Goal: Understand process/instructions: Learn how to perform a task or action

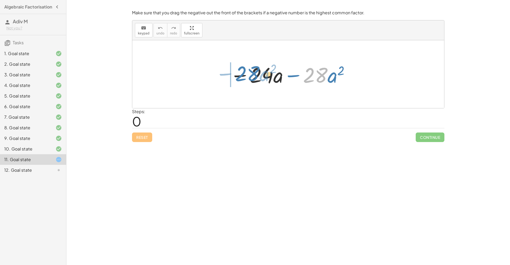
drag, startPoint x: 308, startPoint y: 78, endPoint x: 211, endPoint y: 72, distance: 97.1
click at [211, 72] on div "· 28 − · a 2 − · 24 · a − · 28 · a 2" at bounding box center [288, 74] width 312 height 68
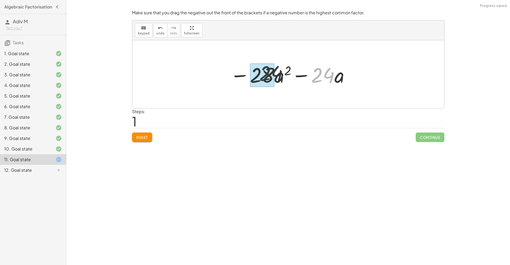
drag, startPoint x: 316, startPoint y: 79, endPoint x: 245, endPoint y: 80, distance: 70.4
click at [245, 80] on div at bounding box center [289, 74] width 125 height 27
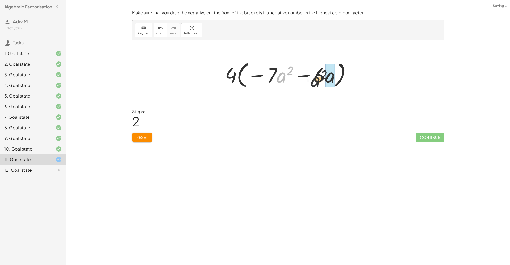
drag, startPoint x: 289, startPoint y: 78, endPoint x: 336, endPoint y: 83, distance: 47.8
click at [336, 83] on div at bounding box center [289, 74] width 135 height 31
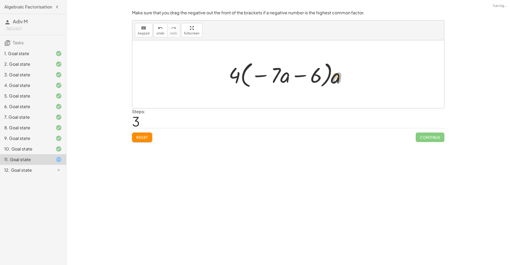
drag, startPoint x: 333, startPoint y: 77, endPoint x: 282, endPoint y: 77, distance: 51.5
click at [282, 78] on div at bounding box center [290, 74] width 128 height 31
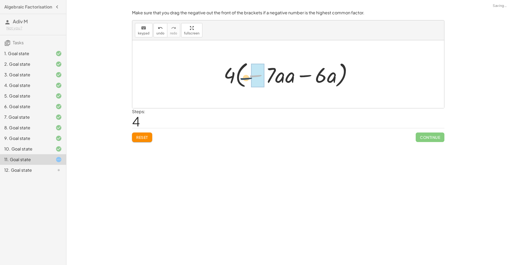
drag, startPoint x: 255, startPoint y: 75, endPoint x: 238, endPoint y: 76, distance: 17.1
click at [238, 76] on div at bounding box center [290, 74] width 138 height 31
drag, startPoint x: 231, startPoint y: 76, endPoint x: 254, endPoint y: 78, distance: 23.7
click at [254, 78] on div at bounding box center [289, 74] width 133 height 31
drag, startPoint x: 250, startPoint y: 77, endPoint x: 231, endPoint y: 79, distance: 18.1
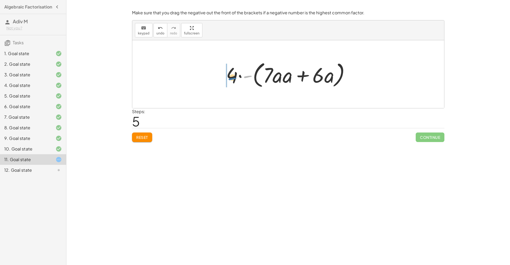
click at [231, 79] on div at bounding box center [289, 74] width 133 height 31
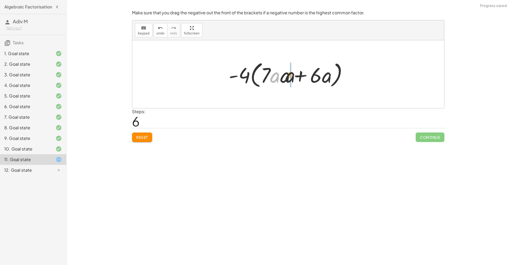
drag, startPoint x: 272, startPoint y: 78, endPoint x: 301, endPoint y: 79, distance: 28.1
click at [300, 79] on div at bounding box center [290, 74] width 128 height 31
click at [301, 78] on div at bounding box center [290, 74] width 128 height 31
click at [286, 81] on div at bounding box center [290, 74] width 128 height 31
drag, startPoint x: 286, startPoint y: 81, endPoint x: 320, endPoint y: 88, distance: 34.7
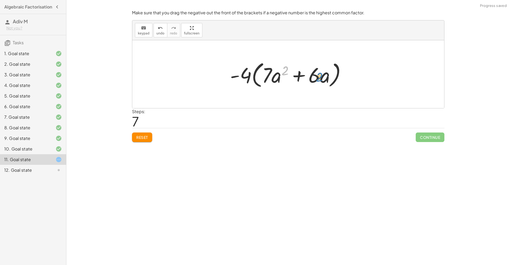
click at [320, 88] on div at bounding box center [289, 74] width 125 height 31
drag, startPoint x: 324, startPoint y: 80, endPoint x: 280, endPoint y: 78, distance: 44.4
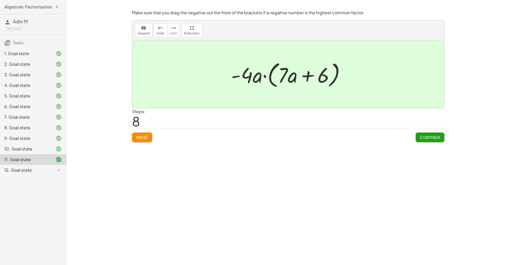
drag, startPoint x: 440, startPoint y: 130, endPoint x: 439, endPoint y: 134, distance: 3.5
click at [440, 131] on div "Continue" at bounding box center [429, 135] width 29 height 14
click at [438, 134] on button "Continue" at bounding box center [429, 138] width 29 height 10
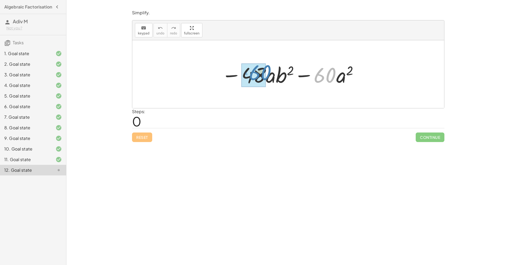
drag, startPoint x: 315, startPoint y: 76, endPoint x: 258, endPoint y: 74, distance: 57.1
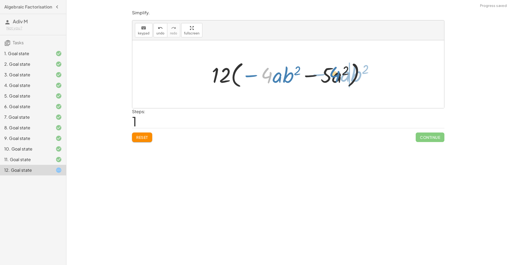
drag, startPoint x: 263, startPoint y: 79, endPoint x: 331, endPoint y: 78, distance: 68.0
click at [331, 78] on div at bounding box center [290, 74] width 162 height 31
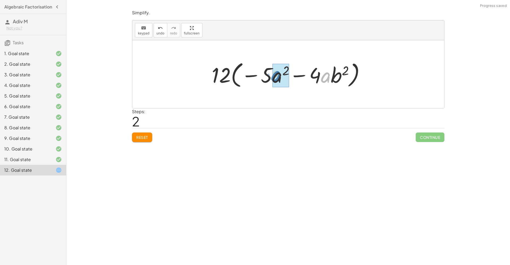
drag, startPoint x: 330, startPoint y: 79, endPoint x: 281, endPoint y: 78, distance: 49.1
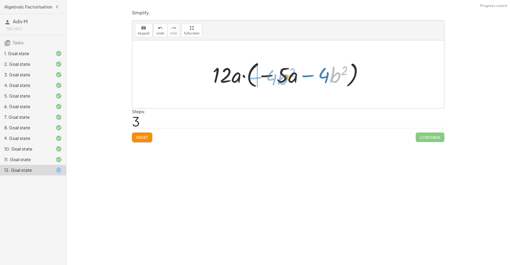
drag, startPoint x: 332, startPoint y: 75, endPoint x: 279, endPoint y: 76, distance: 53.6
click at [278, 76] on div at bounding box center [290, 74] width 160 height 31
drag, startPoint x: 340, startPoint y: 75, endPoint x: 295, endPoint y: 75, distance: 44.3
click at [295, 75] on div at bounding box center [290, 74] width 160 height 31
click at [147, 138] on span "Reset" at bounding box center [142, 137] width 12 height 5
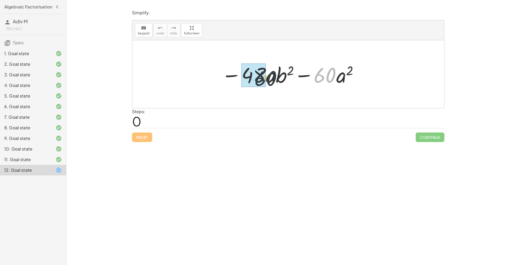
drag, startPoint x: 326, startPoint y: 78, endPoint x: 257, endPoint y: 79, distance: 68.8
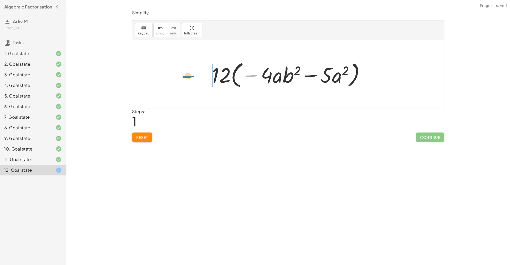
drag, startPoint x: 250, startPoint y: 75, endPoint x: 188, endPoint y: 75, distance: 61.6
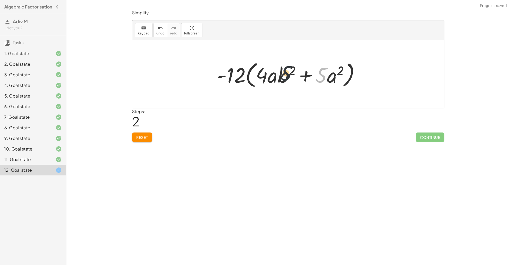
drag, startPoint x: 319, startPoint y: 77, endPoint x: 276, endPoint y: 74, distance: 43.6
click at [276, 74] on div at bounding box center [290, 74] width 152 height 31
drag, startPoint x: 267, startPoint y: 73, endPoint x: 320, endPoint y: 77, distance: 53.8
click at [320, 77] on div at bounding box center [290, 74] width 152 height 31
drag, startPoint x: 281, startPoint y: 77, endPoint x: 326, endPoint y: 78, distance: 45.4
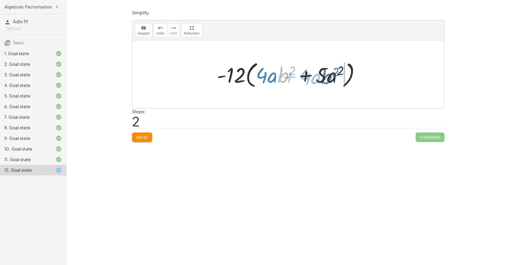
click at [326, 78] on div at bounding box center [290, 74] width 152 height 31
drag, startPoint x: 330, startPoint y: 77, endPoint x: 306, endPoint y: 78, distance: 23.7
click at [306, 78] on div at bounding box center [290, 74] width 152 height 31
drag, startPoint x: 316, startPoint y: 80, endPoint x: 313, endPoint y: 80, distance: 2.9
click at [312, 80] on div at bounding box center [290, 74] width 152 height 31
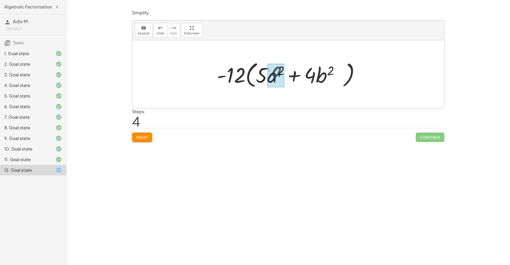
drag, startPoint x: 336, startPoint y: 78, endPoint x: 274, endPoint y: 75, distance: 62.0
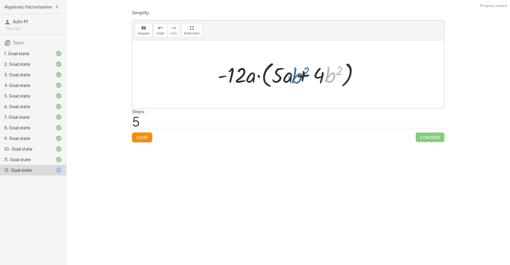
drag, startPoint x: 333, startPoint y: 76, endPoint x: 294, endPoint y: 77, distance: 39.0
click at [294, 77] on div at bounding box center [290, 74] width 150 height 31
drag, startPoint x: 282, startPoint y: 75, endPoint x: 331, endPoint y: 79, distance: 49.3
click at [331, 80] on div at bounding box center [290, 74] width 150 height 31
drag, startPoint x: 248, startPoint y: 78, endPoint x: 299, endPoint y: 74, distance: 50.8
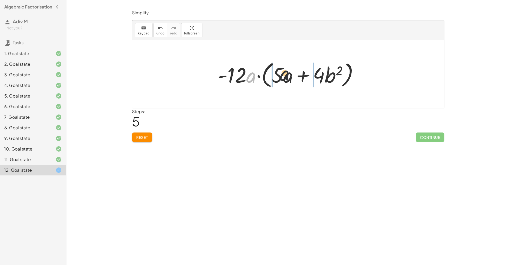
click at [299, 74] on div at bounding box center [290, 74] width 150 height 31
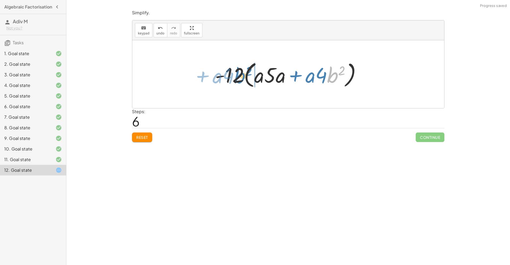
drag, startPoint x: 334, startPoint y: 75, endPoint x: 242, endPoint y: 75, distance: 92.4
click at [242, 75] on div at bounding box center [289, 74] width 155 height 31
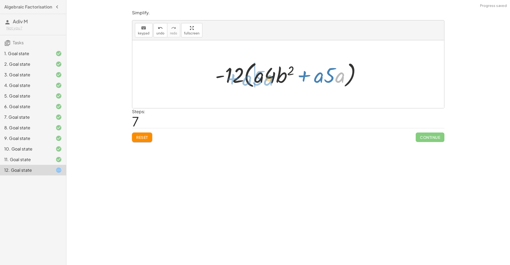
drag, startPoint x: 338, startPoint y: 79, endPoint x: 264, endPoint y: 82, distance: 73.3
click at [264, 82] on div at bounding box center [289, 74] width 155 height 31
click at [238, 73] on div at bounding box center [289, 74] width 155 height 31
drag, startPoint x: 238, startPoint y: 73, endPoint x: 247, endPoint y: 75, distance: 9.1
click at [247, 75] on div at bounding box center [289, 74] width 155 height 31
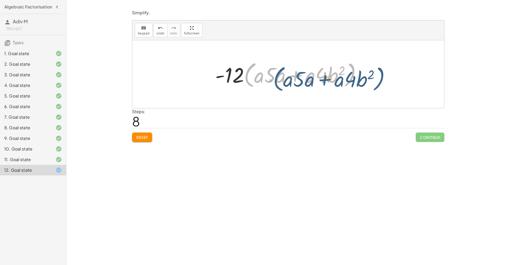
drag, startPoint x: 253, startPoint y: 76, endPoint x: 278, endPoint y: 78, distance: 25.8
click at [279, 79] on div at bounding box center [289, 74] width 155 height 31
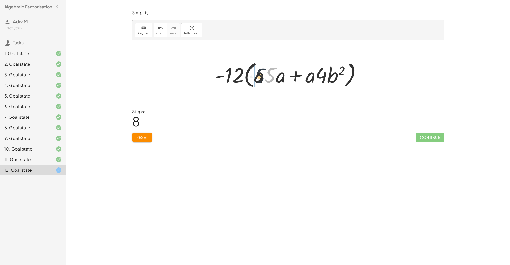
drag, startPoint x: 271, startPoint y: 77, endPoint x: 259, endPoint y: 78, distance: 11.7
click at [259, 78] on div at bounding box center [289, 74] width 155 height 31
drag, startPoint x: 278, startPoint y: 77, endPoint x: 268, endPoint y: 76, distance: 9.6
drag, startPoint x: 304, startPoint y: 76, endPoint x: 316, endPoint y: 76, distance: 12.2
click at [316, 76] on div at bounding box center [290, 74] width 152 height 31
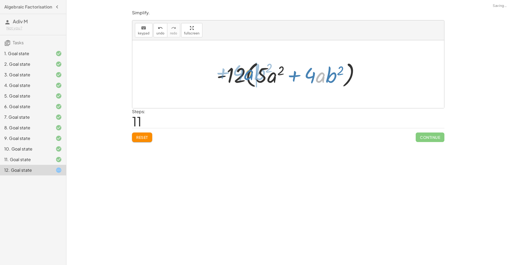
drag, startPoint x: 317, startPoint y: 76, endPoint x: 246, endPoint y: 74, distance: 72.0
click at [246, 74] on div at bounding box center [290, 74] width 152 height 31
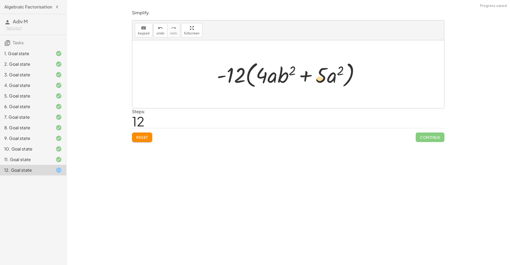
drag, startPoint x: 266, startPoint y: 78, endPoint x: 328, endPoint y: 81, distance: 61.4
click at [328, 81] on div at bounding box center [290, 74] width 152 height 31
drag, startPoint x: 274, startPoint y: 77, endPoint x: 325, endPoint y: 76, distance: 51.3
click at [325, 76] on div at bounding box center [290, 74] width 152 height 31
drag, startPoint x: 279, startPoint y: 75, endPoint x: 326, endPoint y: 75, distance: 47.0
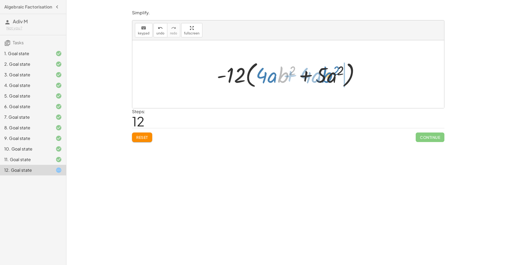
click at [326, 75] on div at bounding box center [290, 74] width 152 height 31
drag, startPoint x: 321, startPoint y: 72, endPoint x: 284, endPoint y: 72, distance: 36.4
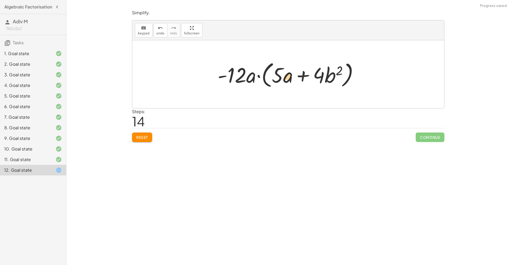
drag, startPoint x: 334, startPoint y: 74, endPoint x: 309, endPoint y: 77, distance: 25.2
click at [289, 76] on div at bounding box center [290, 74] width 150 height 31
drag, startPoint x: 328, startPoint y: 72, endPoint x: 254, endPoint y: 72, distance: 74.3
click at [254, 72] on div at bounding box center [290, 74] width 150 height 31
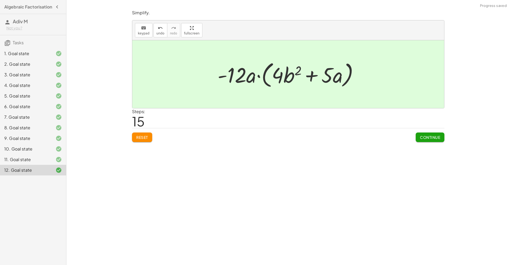
click at [42, 123] on div "6. Goal state" at bounding box center [33, 128] width 66 height 11
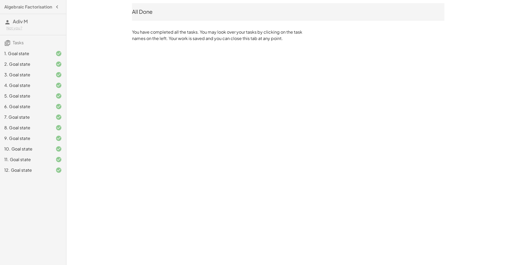
click at [5, 121] on div "7. Goal state" at bounding box center [25, 117] width 43 height 6
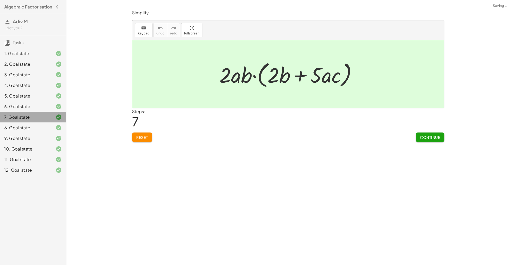
click at [25, 123] on div "7. Goal state" at bounding box center [33, 117] width 66 height 11
click at [27, 121] on div "7. Goal state" at bounding box center [25, 117] width 43 height 6
click at [141, 140] on button "Reset" at bounding box center [142, 138] width 20 height 10
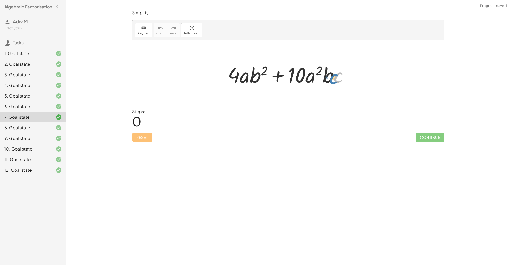
drag, startPoint x: 344, startPoint y: 70, endPoint x: 340, endPoint y: 71, distance: 3.9
click at [340, 71] on div at bounding box center [290, 74] width 130 height 27
click at [33, 98] on div "5. Goal state" at bounding box center [25, 96] width 43 height 6
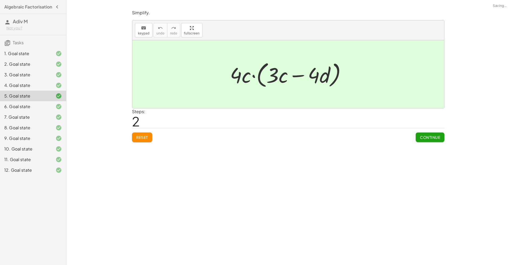
click at [33, 98] on div "5. Goal state" at bounding box center [25, 96] width 43 height 6
click at [414, 133] on div "Reset Continue" at bounding box center [288, 135] width 312 height 14
click at [419, 137] on button "Continue" at bounding box center [429, 138] width 29 height 10
